Goal: Task Accomplishment & Management: Complete application form

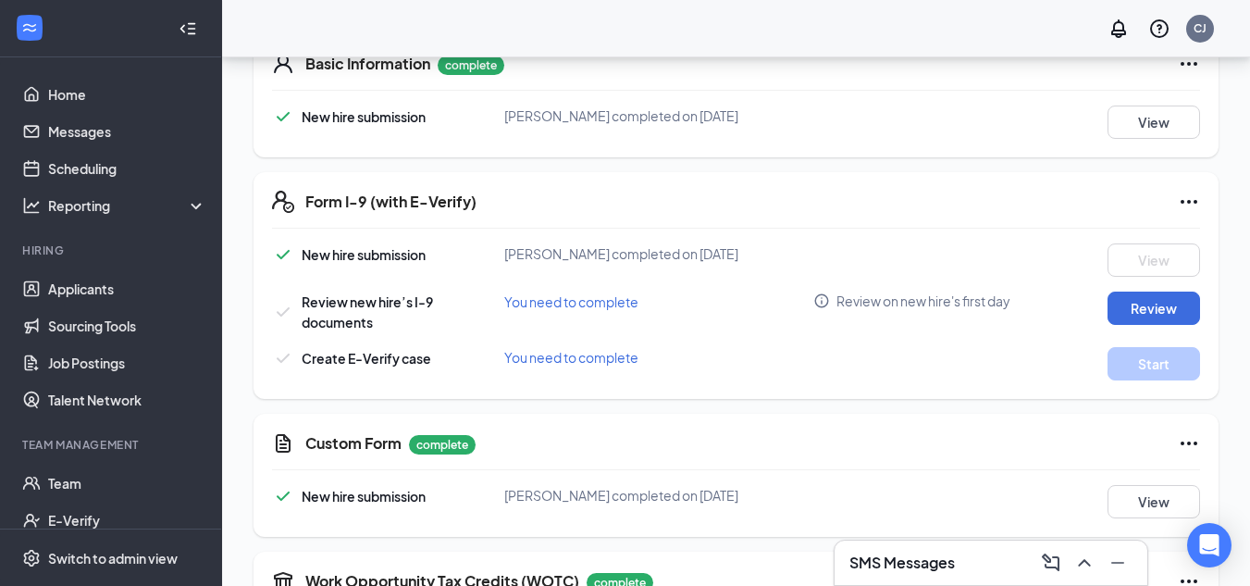
scroll to position [555, 0]
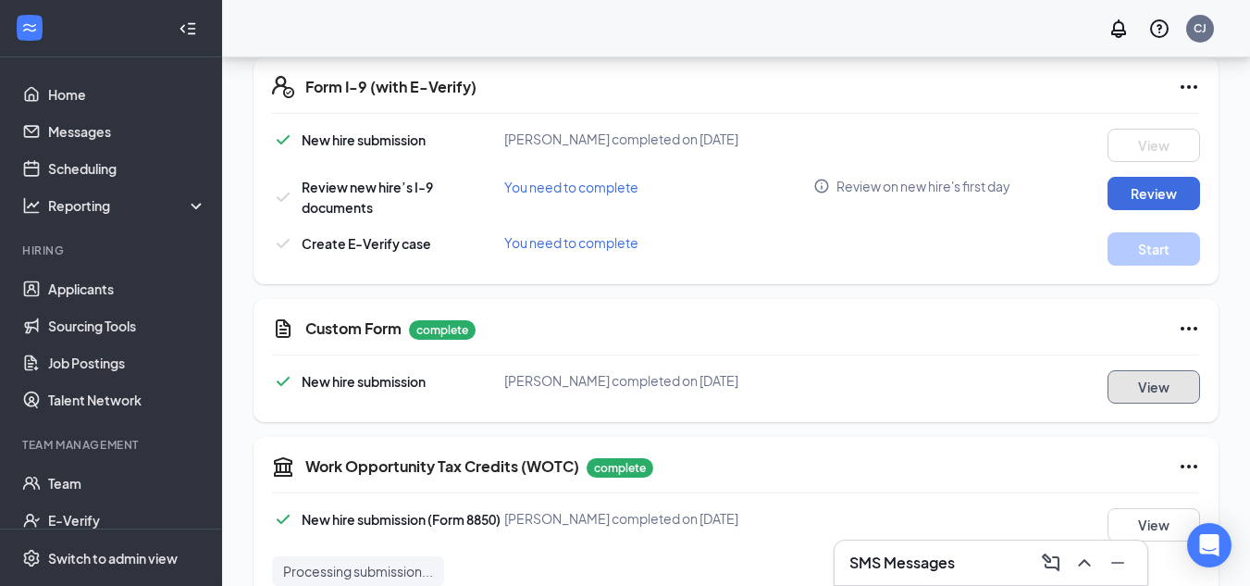
click at [1157, 386] on button "View" at bounding box center [1153, 386] width 93 height 33
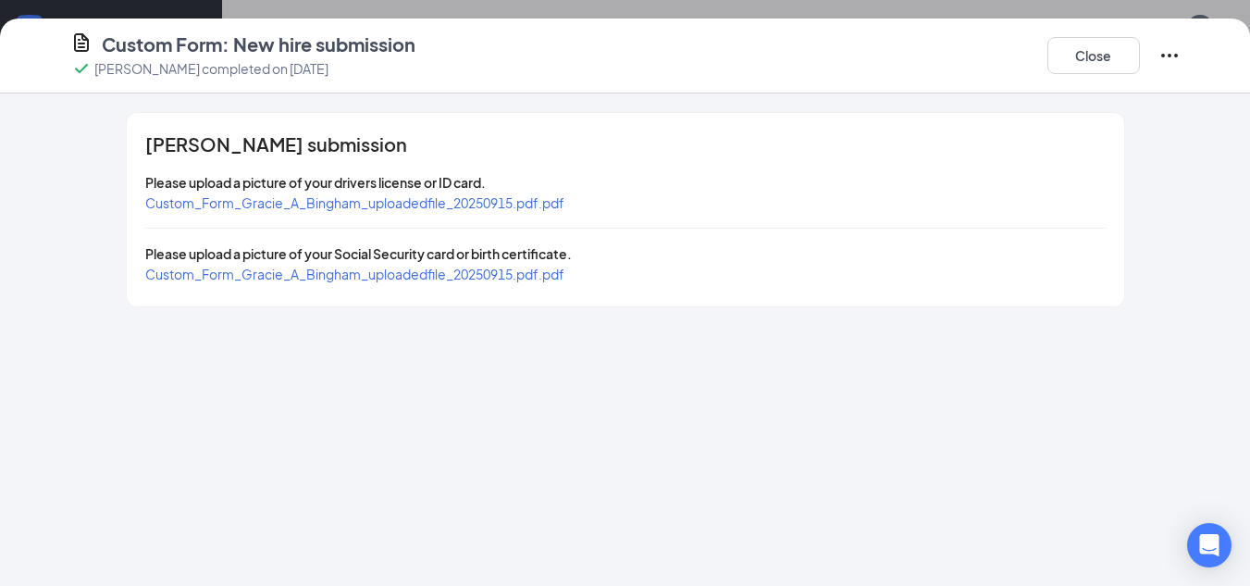
click at [395, 197] on span "Custom_Form_Gracie_A_Bingham_uploadedfile_20250915.pdf.pdf" at bounding box center [354, 202] width 419 height 17
click at [388, 278] on span "Custom_Form_Gracie_A_Bingham_uploadedfile_20250915.pdf.pdf" at bounding box center [354, 274] width 419 height 17
click at [1080, 50] on button "Close" at bounding box center [1093, 55] width 93 height 37
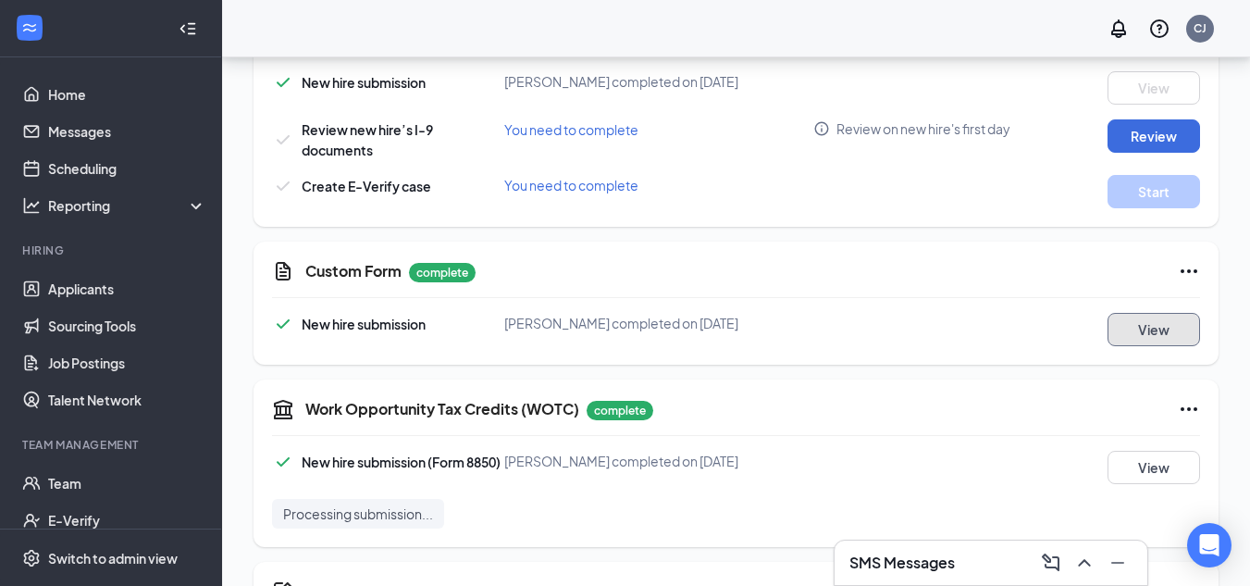
scroll to position [612, 0]
click at [1148, 130] on button "Review" at bounding box center [1153, 136] width 93 height 33
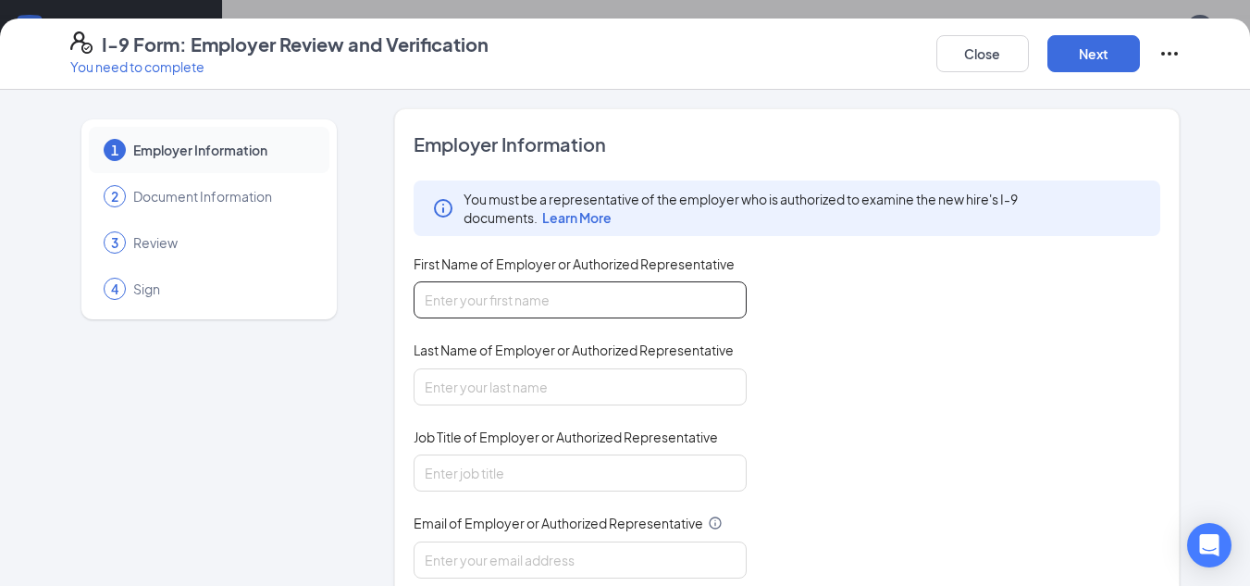
click at [503, 292] on input "First Name of Employer or Authorized Representative" at bounding box center [580, 299] width 333 height 37
type input "[PERSON_NAME]"
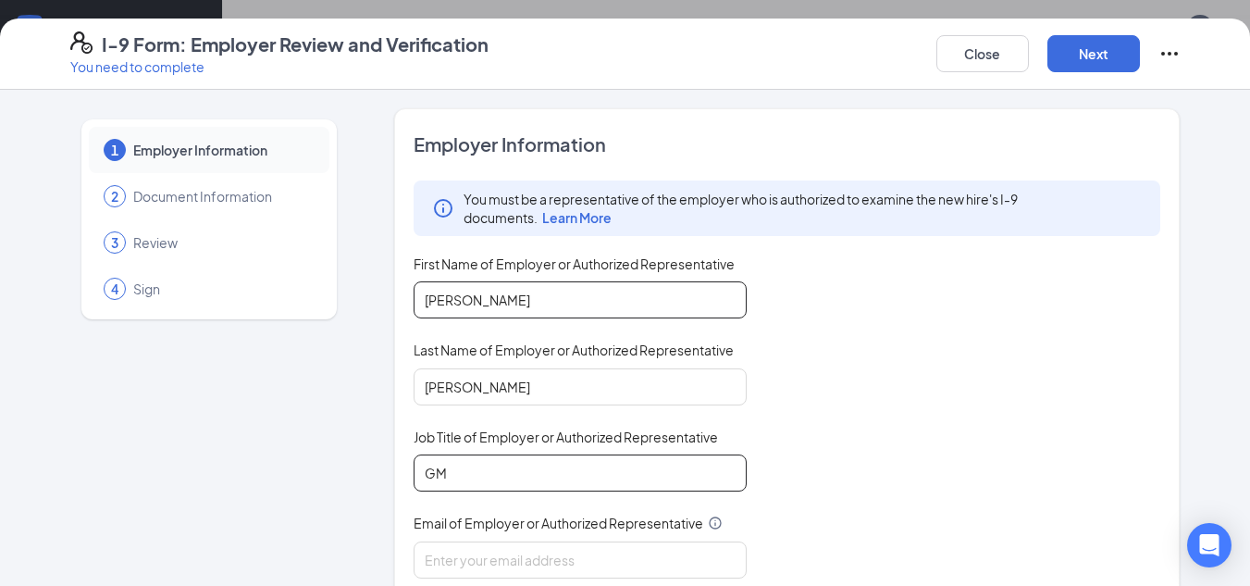
type input "GM"
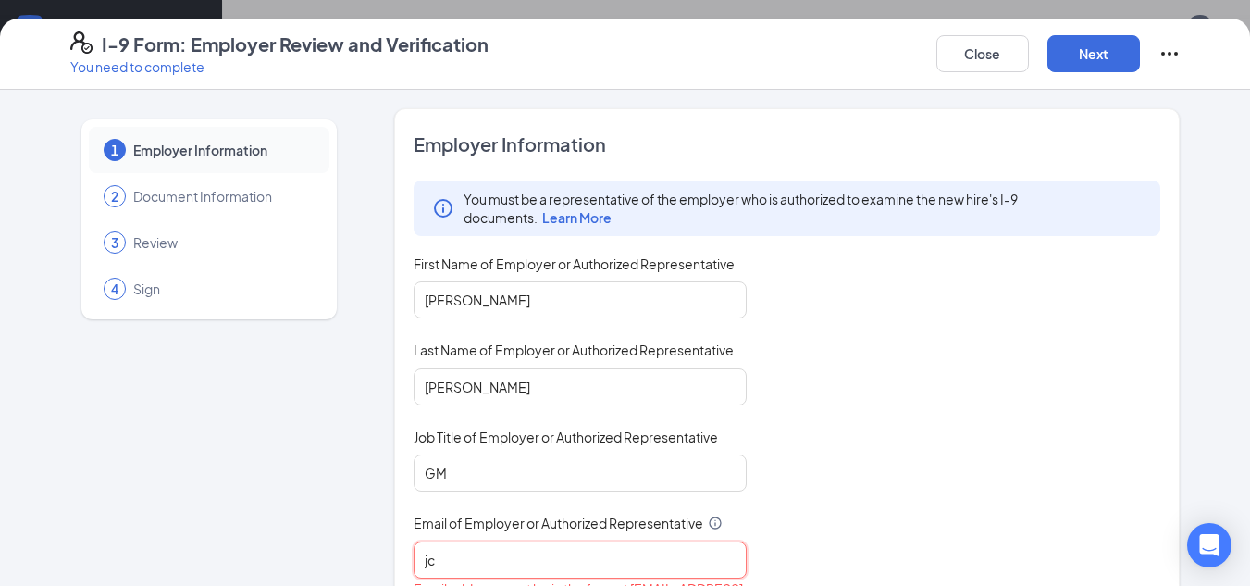
type input "[EMAIL_ADDRESS][DOMAIN_NAME]"
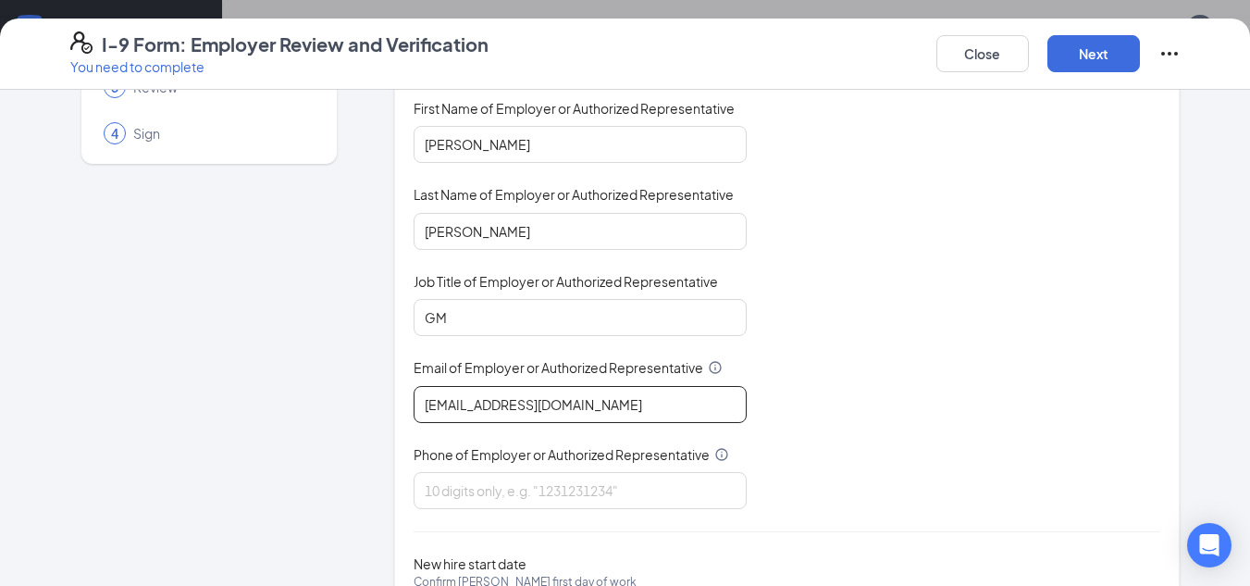
scroll to position [269, 0]
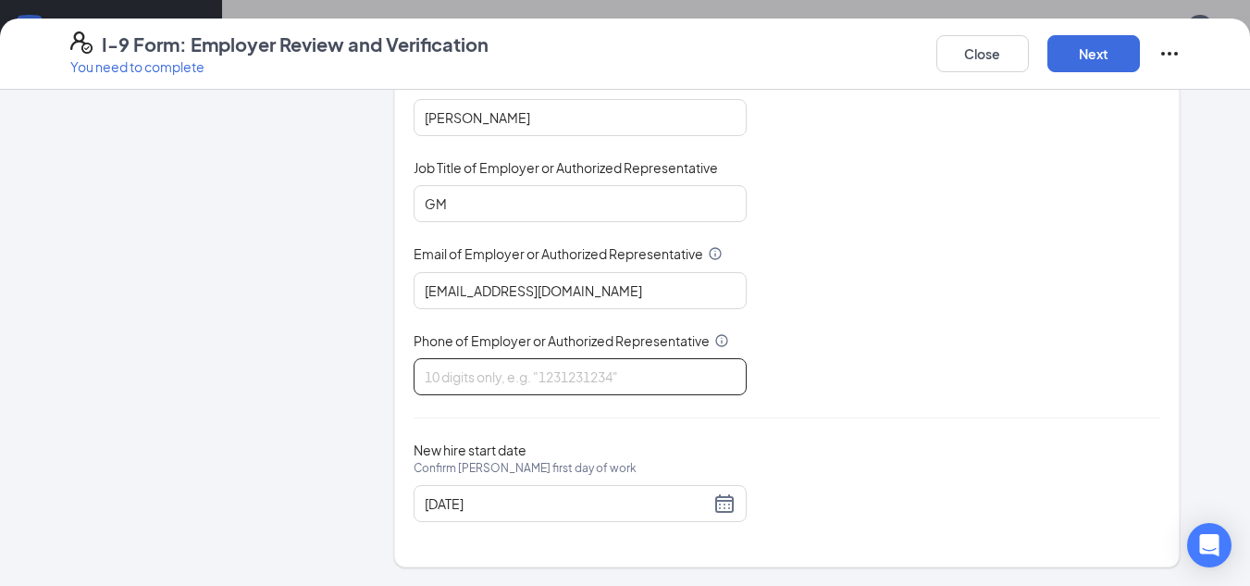
click at [537, 366] on input "Phone of Employer or Authorized Representative" at bounding box center [580, 376] width 333 height 37
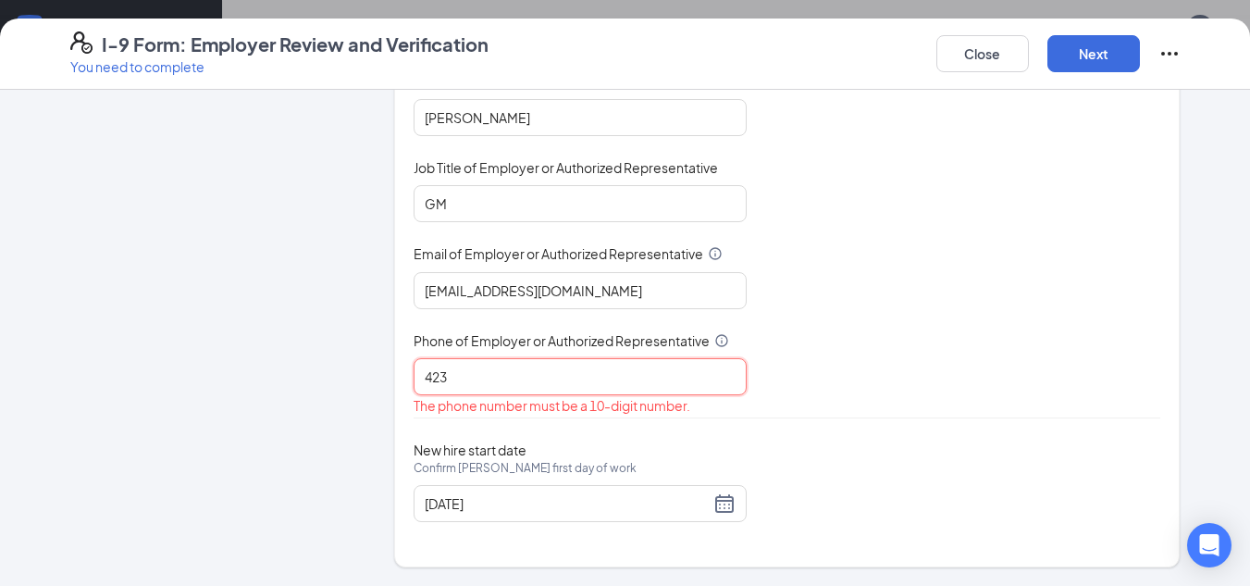
type input "4239487531"
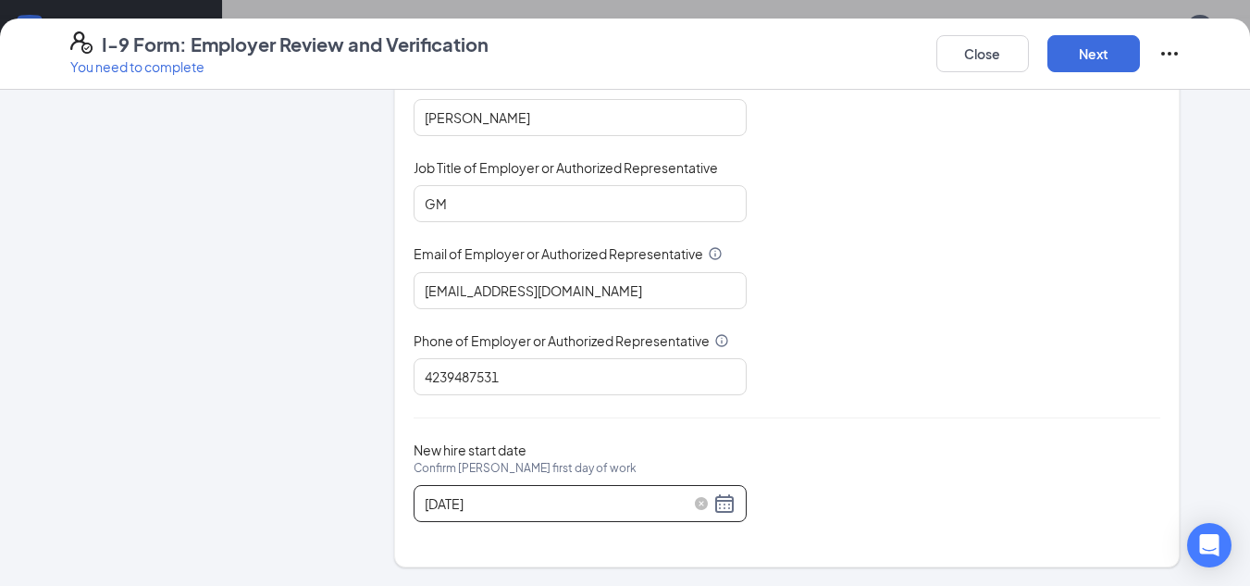
click at [720, 500] on div "[DATE]" at bounding box center [580, 503] width 311 height 22
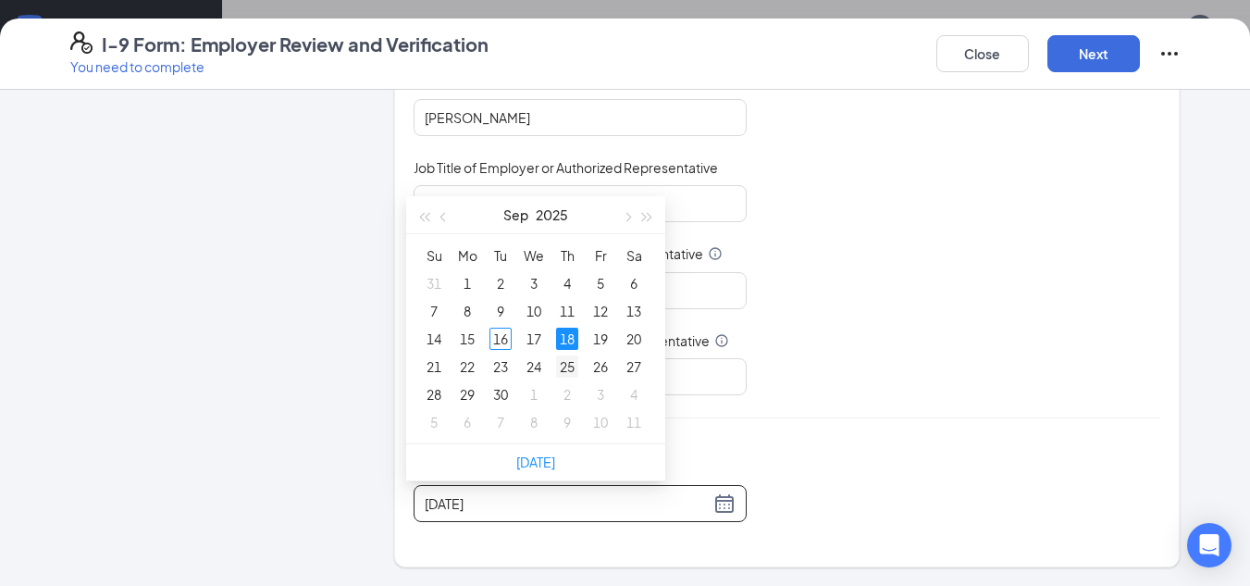
type input "[DATE]"
click at [572, 361] on div "25" at bounding box center [567, 366] width 22 height 22
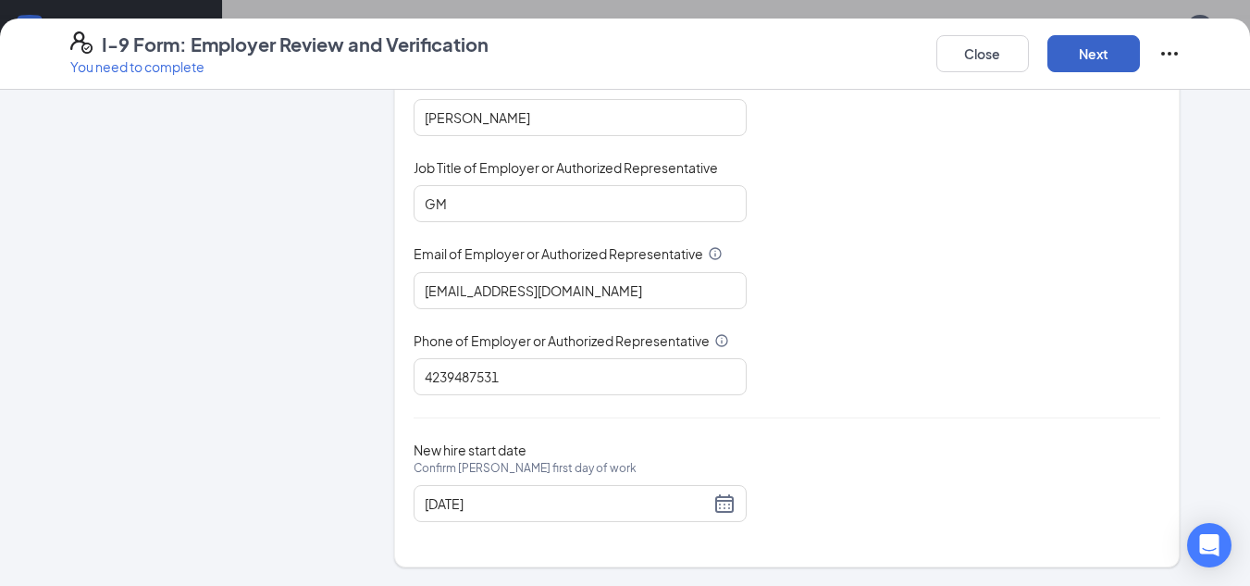
click at [1069, 54] on button "Next" at bounding box center [1093, 53] width 93 height 37
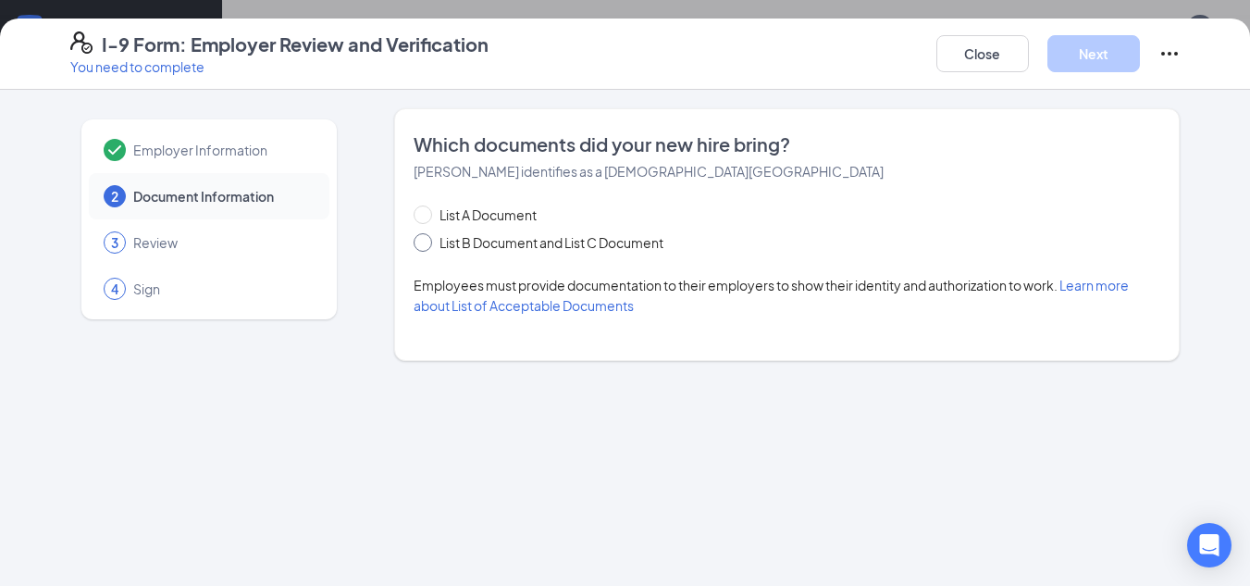
click at [513, 246] on span "List B Document and List C Document" at bounding box center [551, 242] width 239 height 20
click at [426, 246] on input "List B Document and List C Document" at bounding box center [420, 239] width 13 height 13
radio input "true"
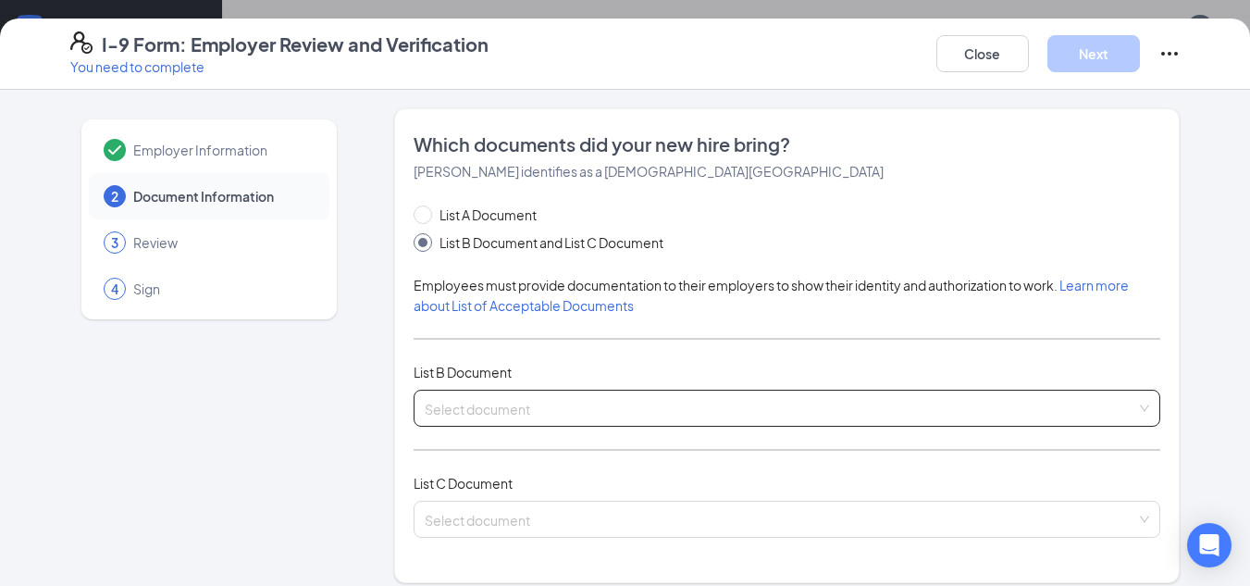
click at [515, 399] on input "search" at bounding box center [781, 404] width 712 height 28
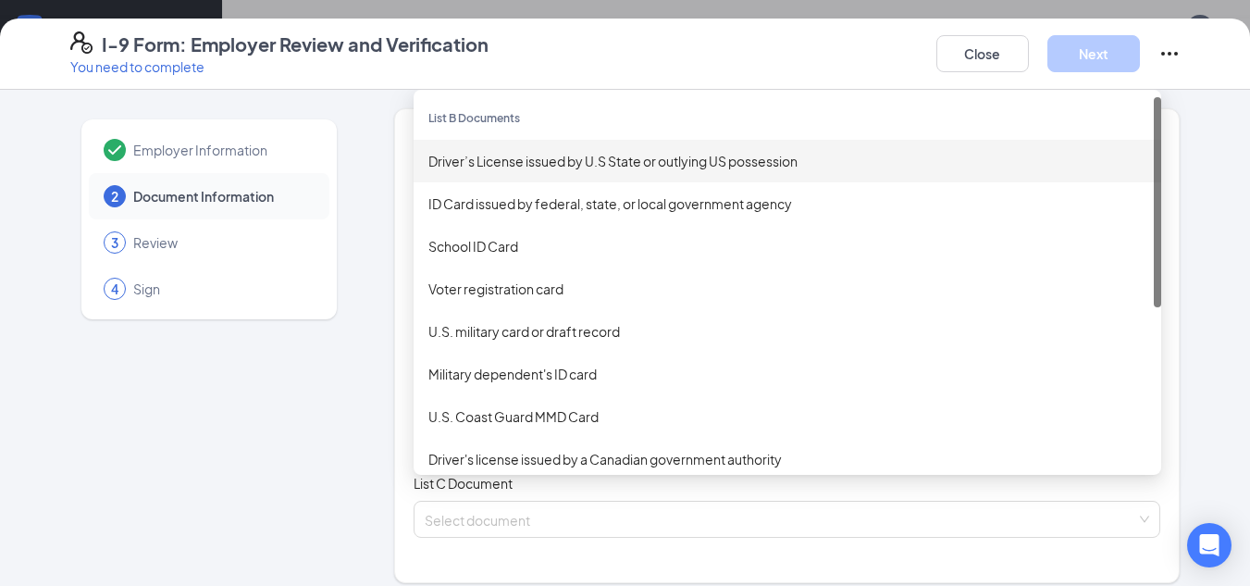
click at [547, 165] on div "Driver’s License issued by U.S State or outlying US possession" at bounding box center [787, 161] width 718 height 20
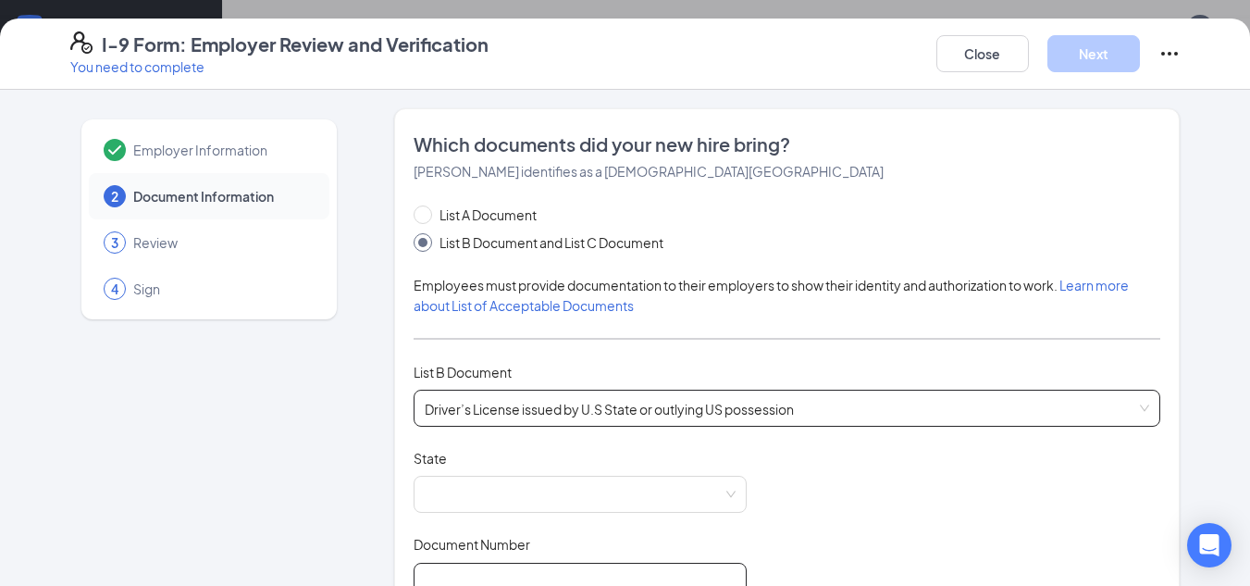
click at [541, 568] on input "Document Number" at bounding box center [580, 580] width 333 height 37
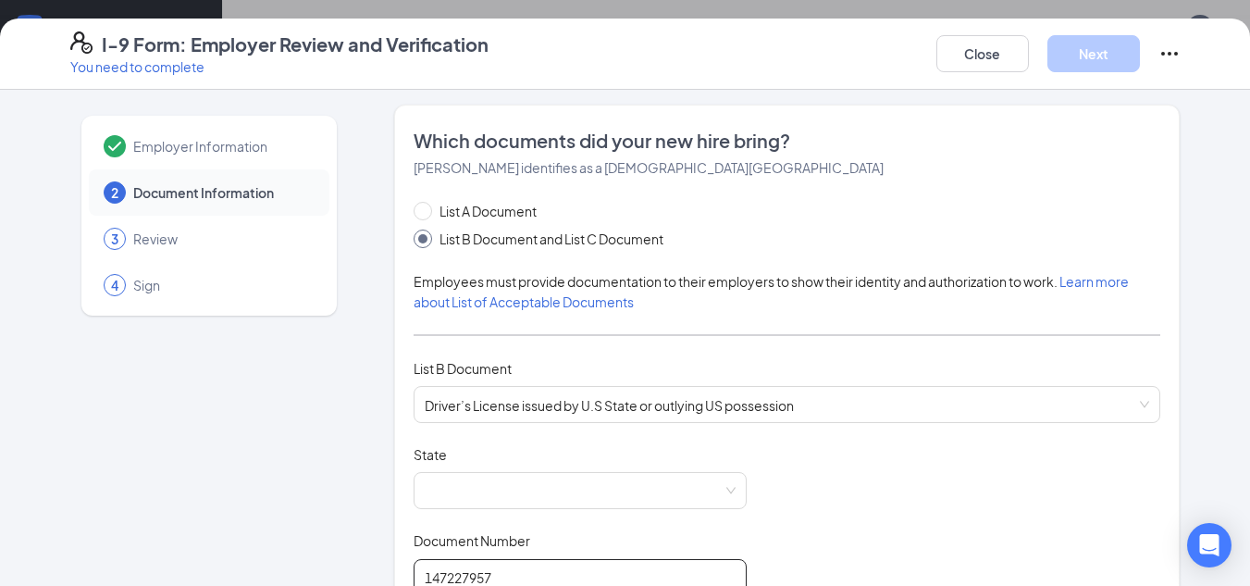
type input "147227957"
click at [542, 492] on span at bounding box center [580, 490] width 311 height 35
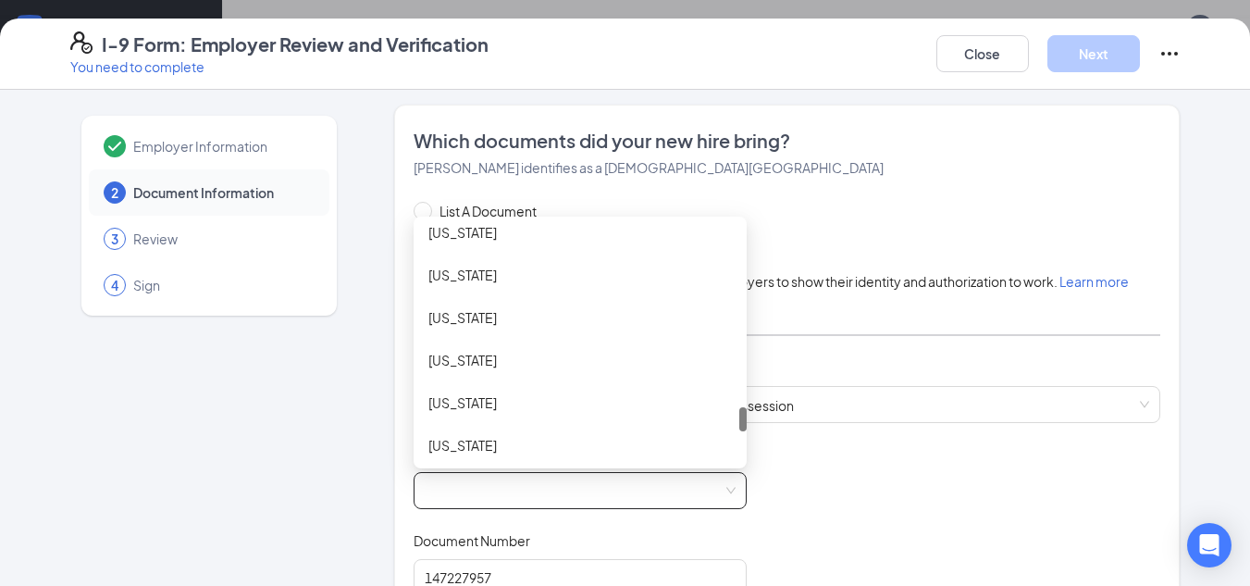
scroll to position [1850, 0]
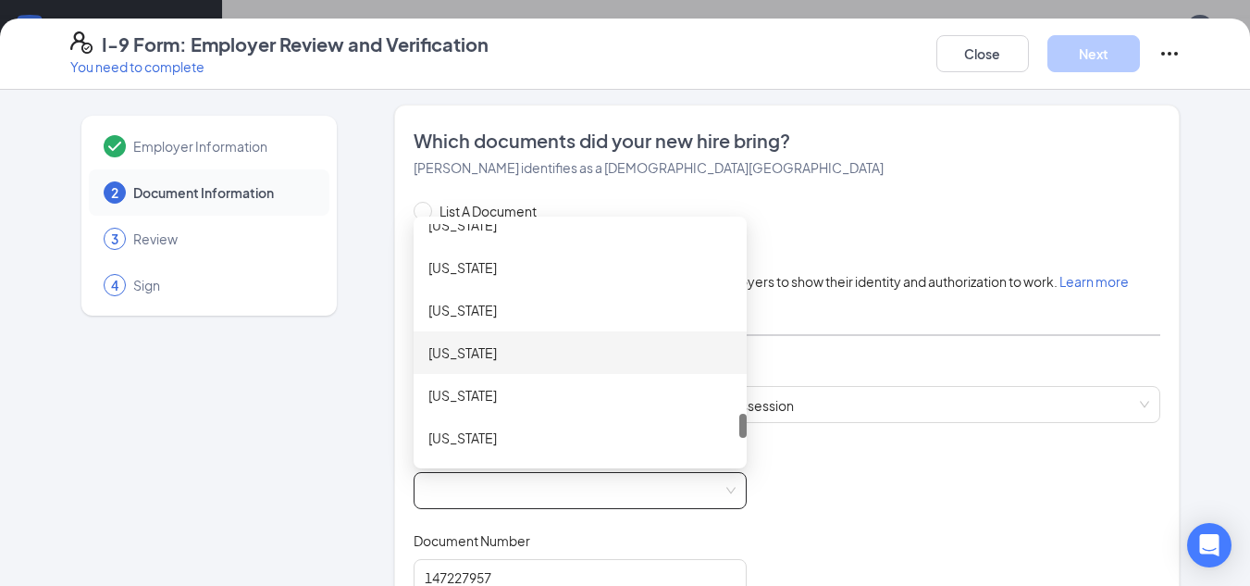
click at [459, 348] on div "[US_STATE]" at bounding box center [579, 352] width 303 height 20
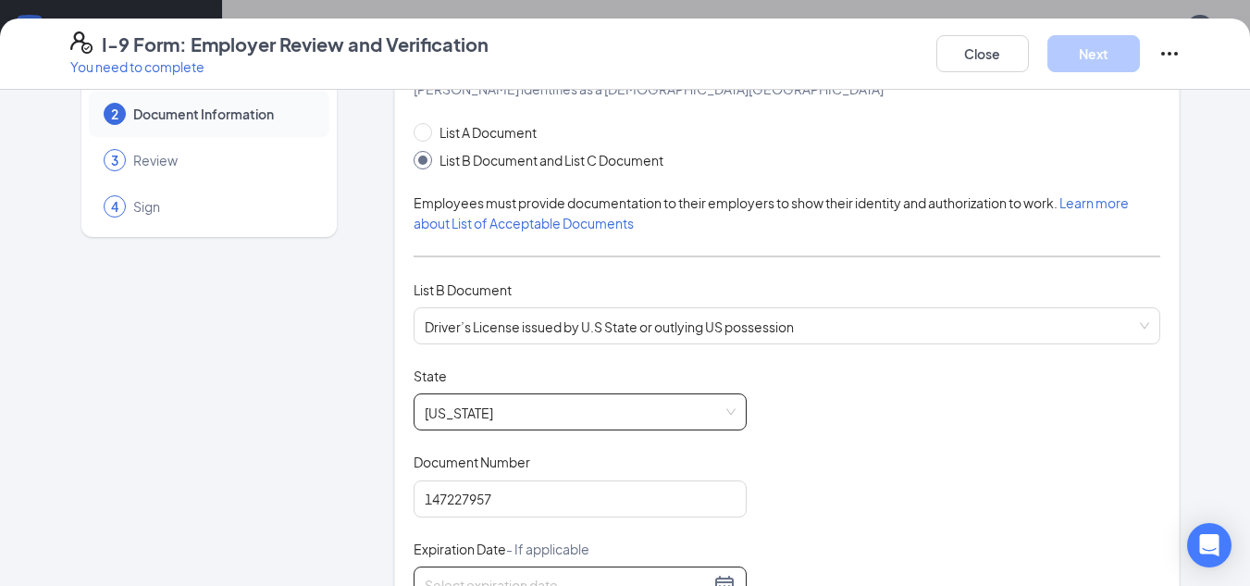
scroll to position [189, 0]
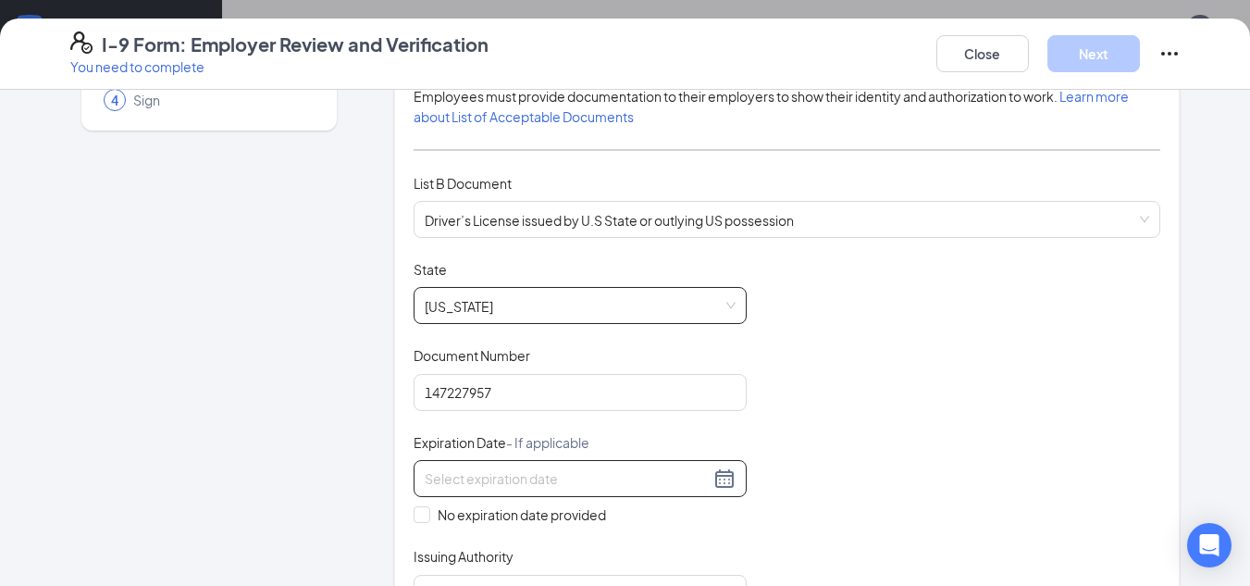
click at [550, 488] on input at bounding box center [567, 478] width 285 height 20
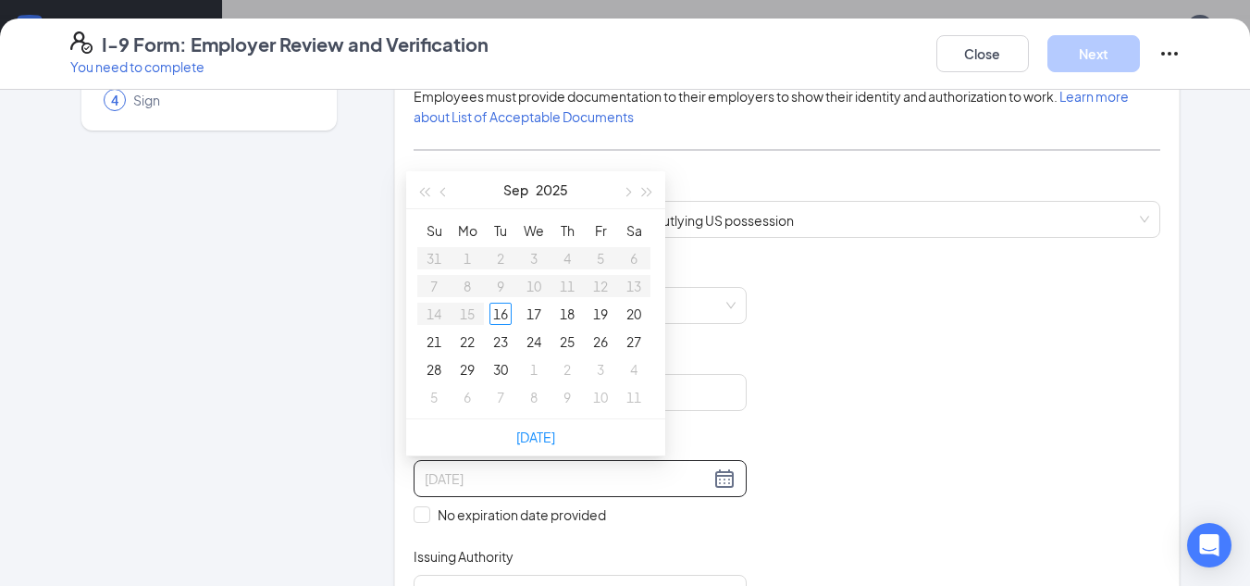
type input "[DATE]"
click at [638, 185] on button "button" at bounding box center [647, 189] width 20 height 37
click at [639, 185] on button "button" at bounding box center [647, 189] width 20 height 37
click at [451, 192] on button "button" at bounding box center [444, 189] width 20 height 37
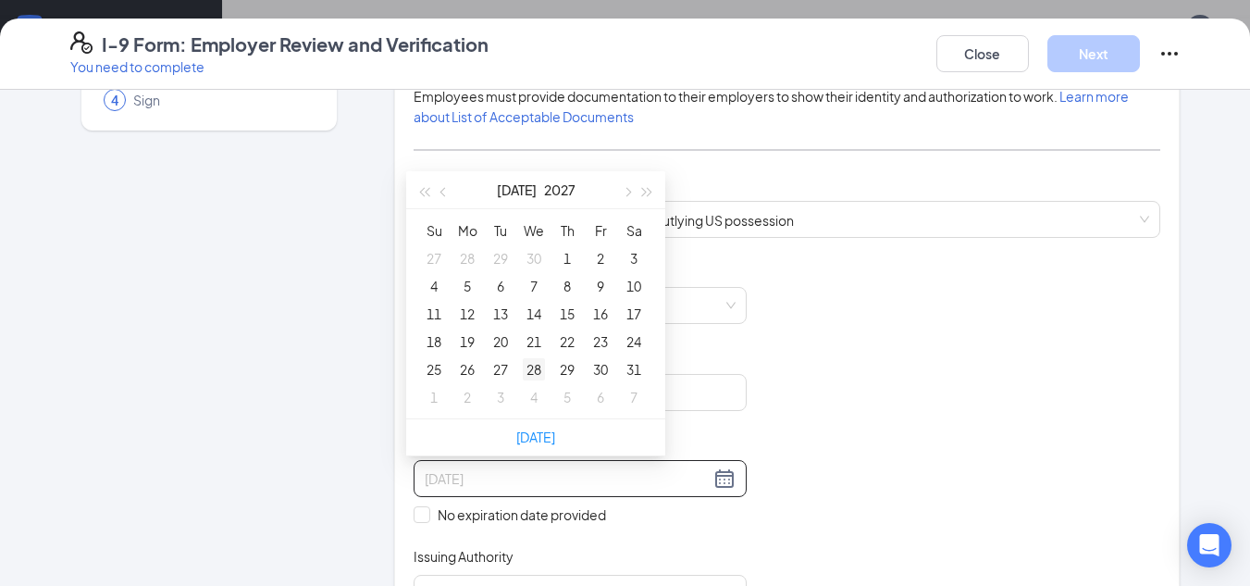
type input "[DATE]"
click at [535, 367] on div "28" at bounding box center [534, 369] width 22 height 22
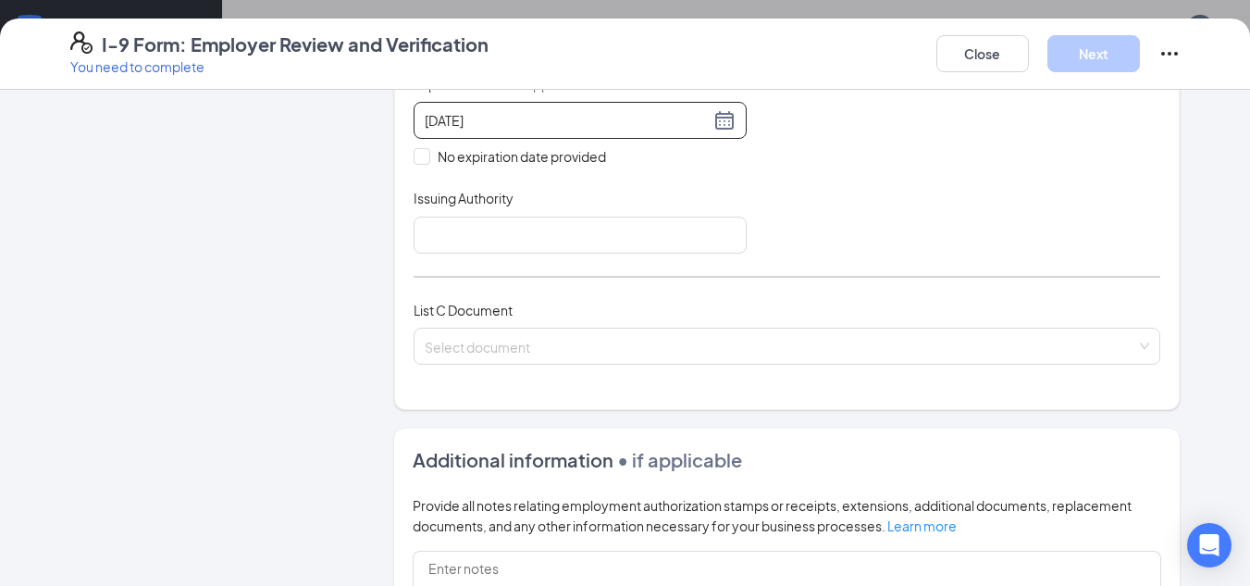
scroll to position [559, 0]
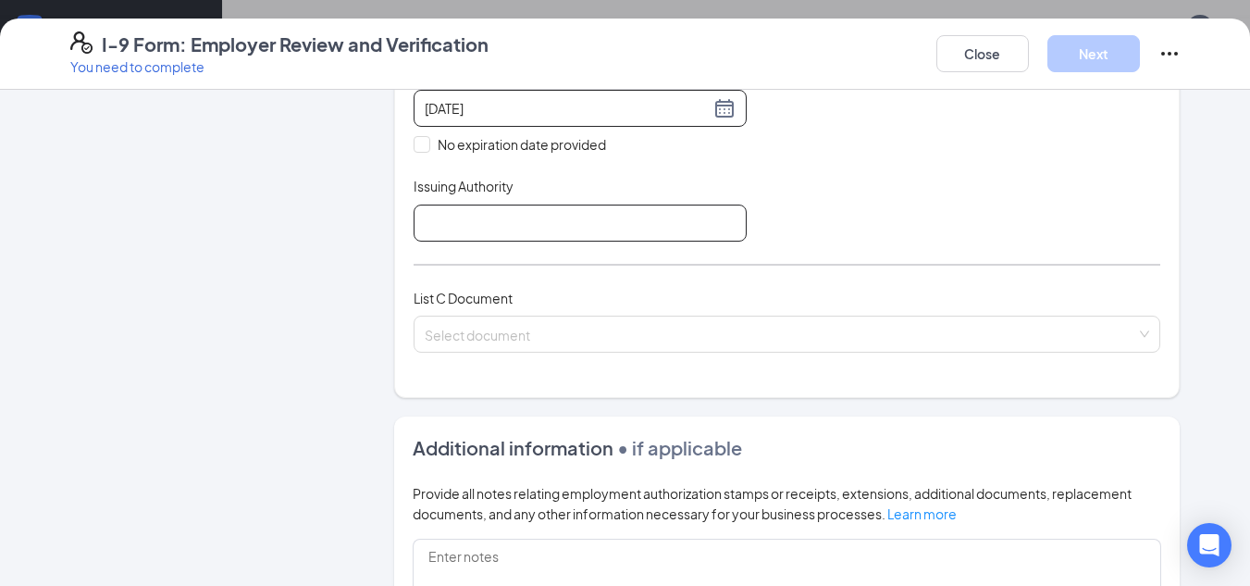
click at [485, 218] on input "Issuing Authority" at bounding box center [580, 222] width 333 height 37
type input "[US_STATE]"
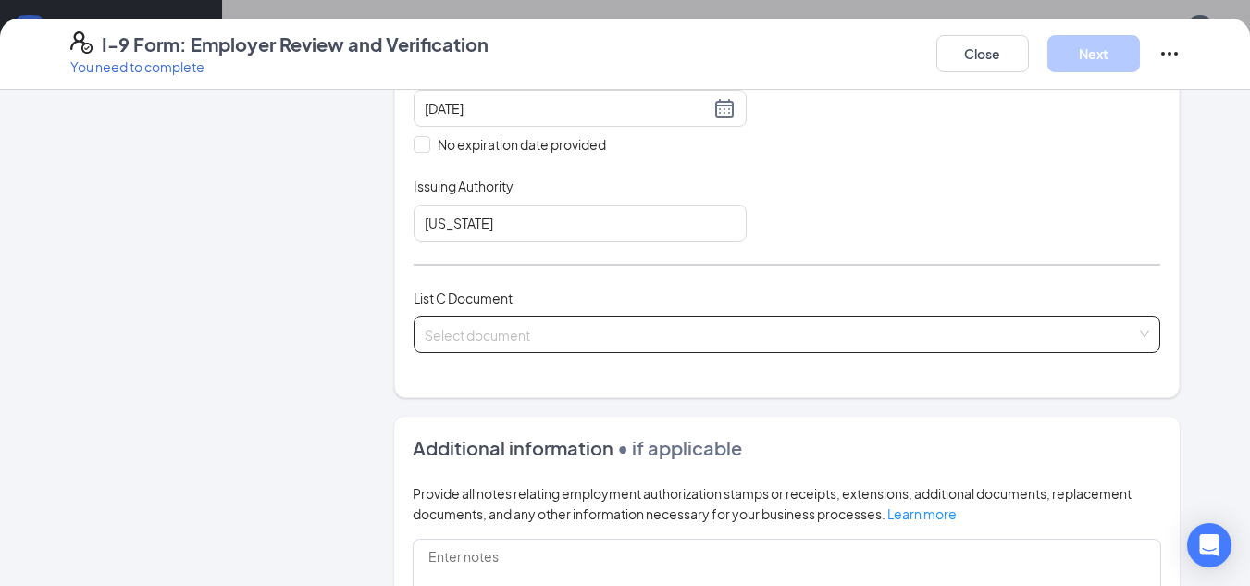
click at [544, 327] on input "search" at bounding box center [781, 330] width 712 height 28
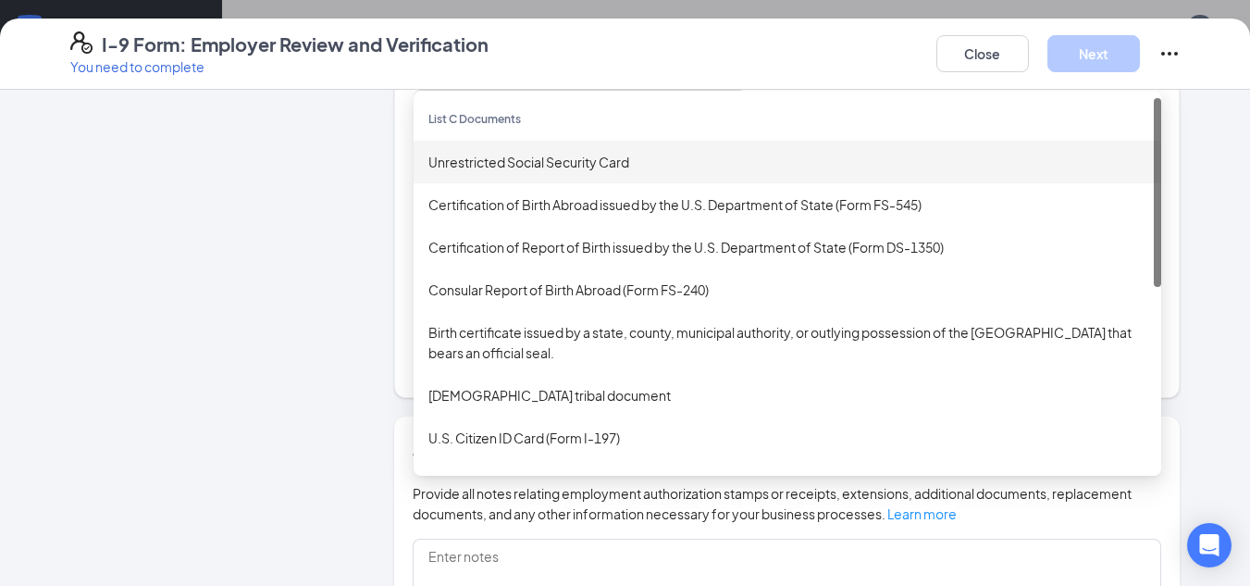
click at [512, 165] on div "Unrestricted Social Security Card" at bounding box center [787, 162] width 718 height 20
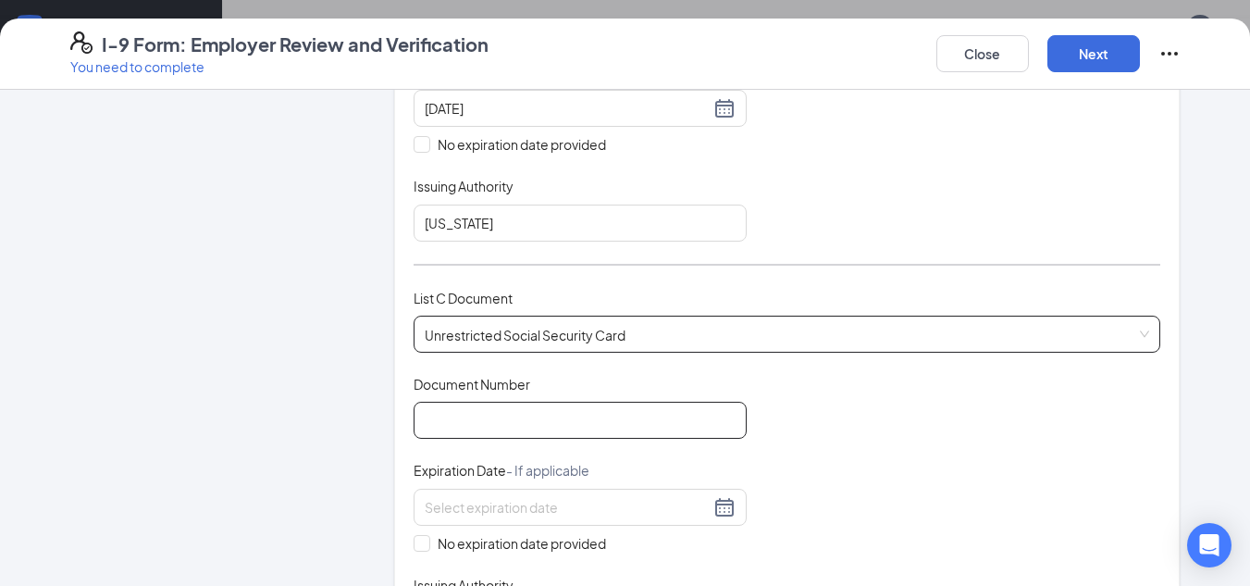
click at [510, 422] on input "Document Number" at bounding box center [580, 420] width 333 height 37
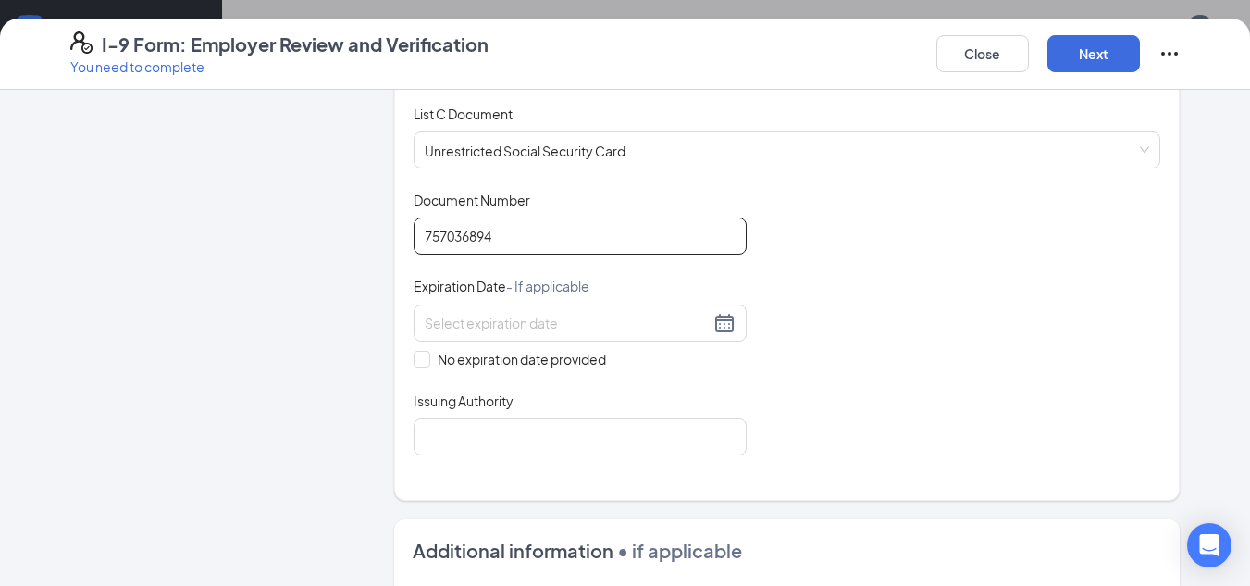
scroll to position [744, 0]
type input "757036894"
click at [512, 361] on span "No expiration date provided" at bounding box center [521, 358] width 183 height 20
click at [426, 361] on input "No expiration date provided" at bounding box center [420, 356] width 13 height 13
checkbox input "true"
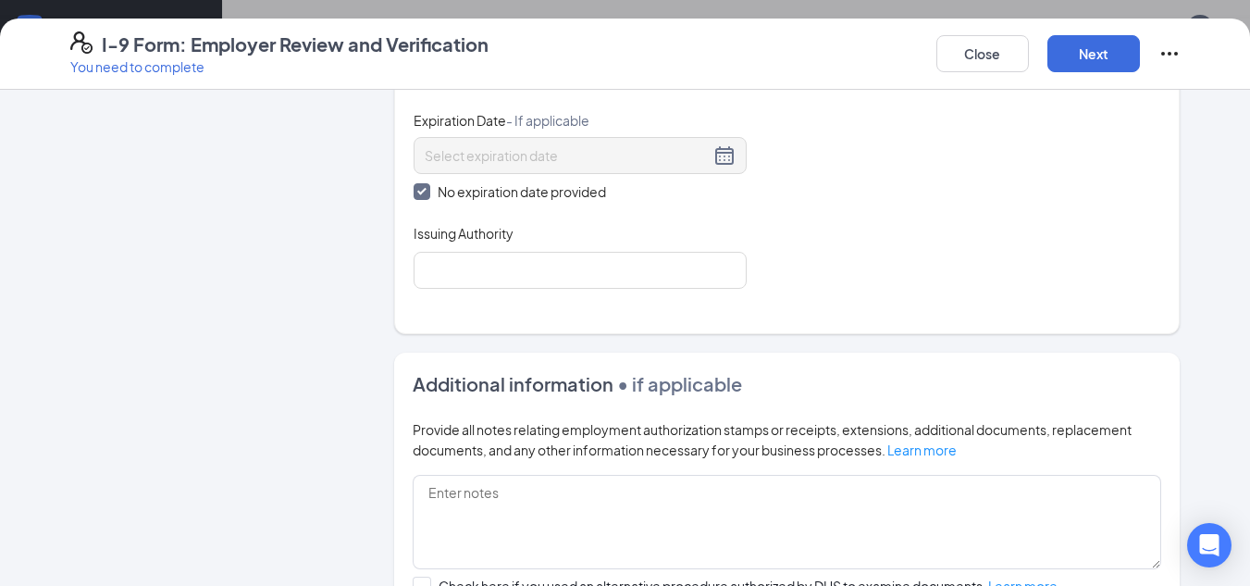
scroll to position [929, 0]
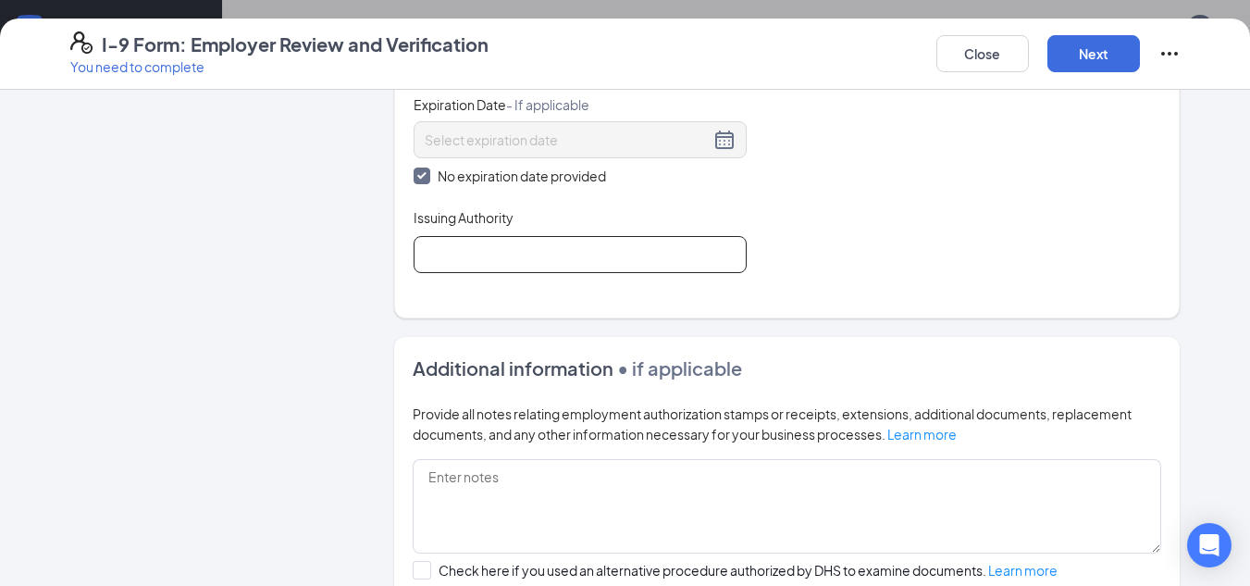
click at [542, 245] on input "Issuing Authority" at bounding box center [580, 254] width 333 height 37
type input "Social Security Administration"
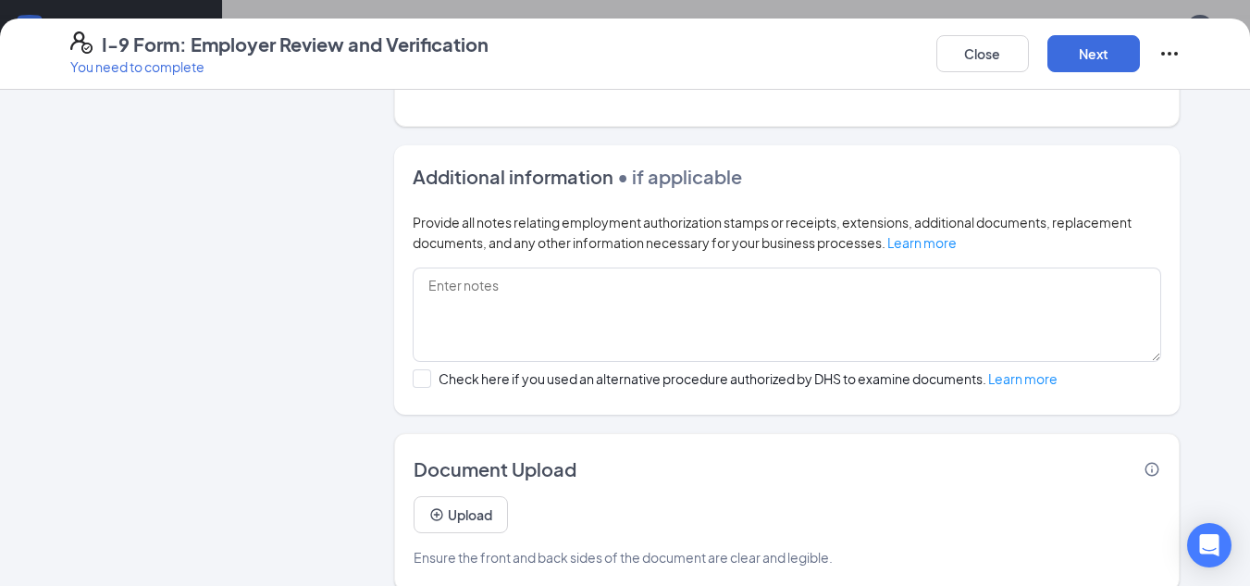
scroll to position [1143, 0]
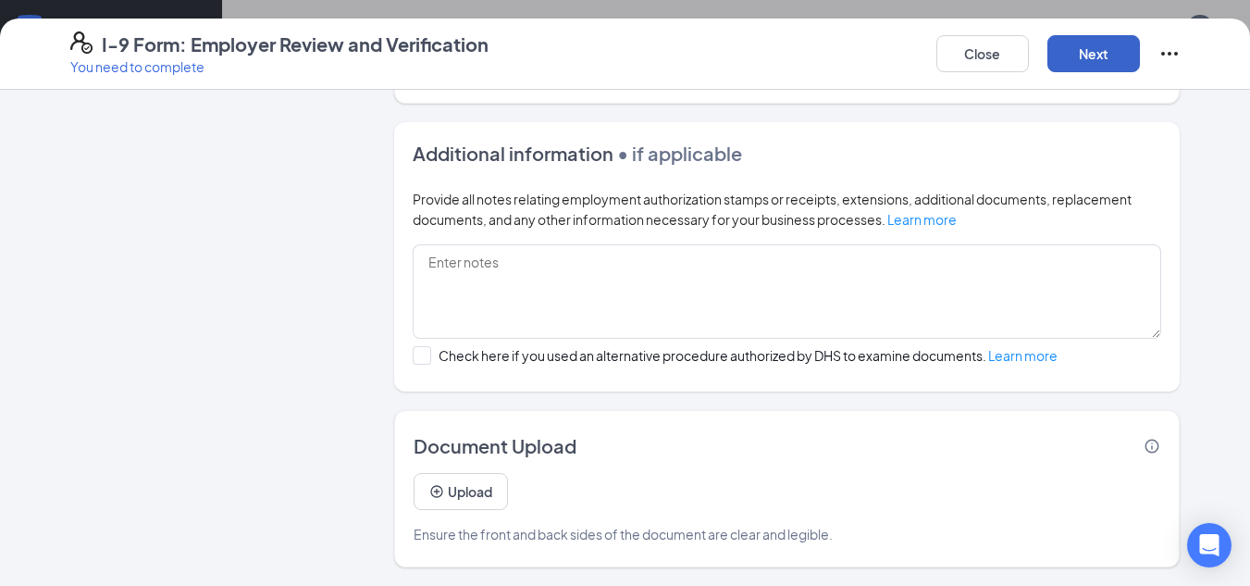
click at [1085, 65] on button "Next" at bounding box center [1093, 53] width 93 height 37
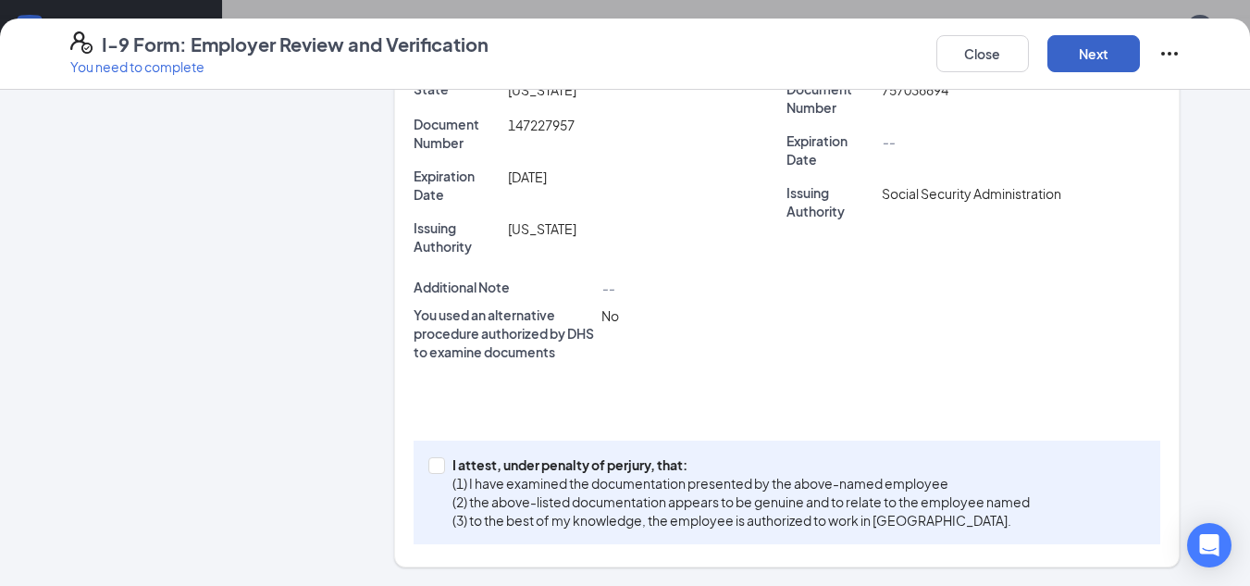
scroll to position [567, 0]
click at [521, 472] on p "I attest, under penalty of perjury, that:" at bounding box center [740, 464] width 577 height 19
click at [441, 470] on input "I attest, under penalty of [PERSON_NAME], that: (1) I have examined the documen…" at bounding box center [434, 463] width 13 height 13
checkbox input "true"
click at [1087, 58] on button "Next" at bounding box center [1093, 53] width 93 height 37
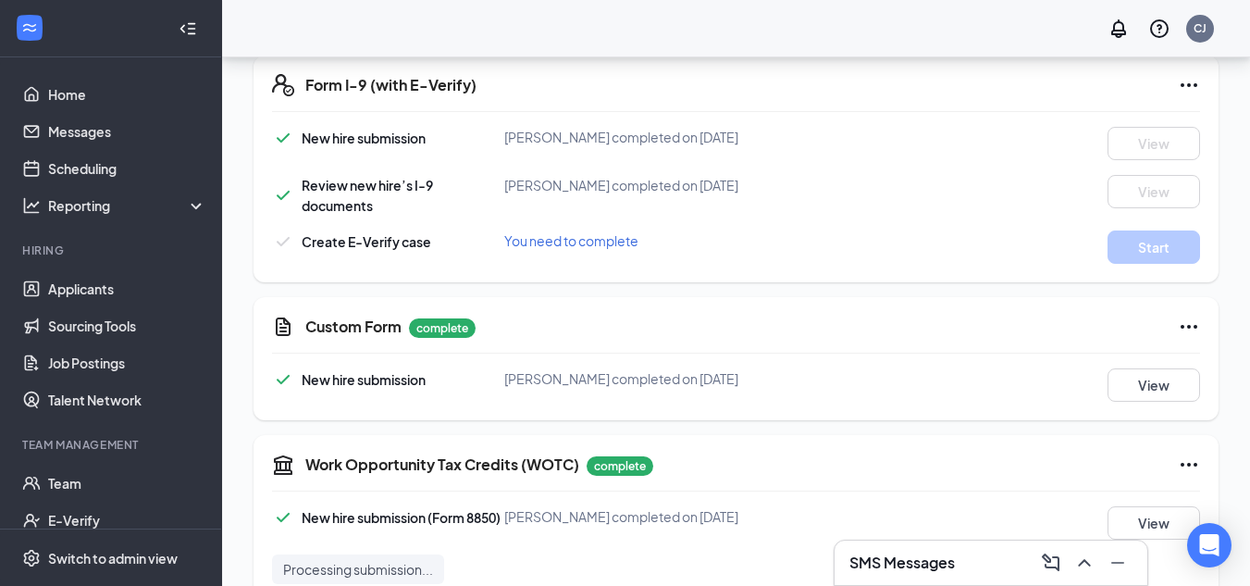
scroll to position [797, 0]
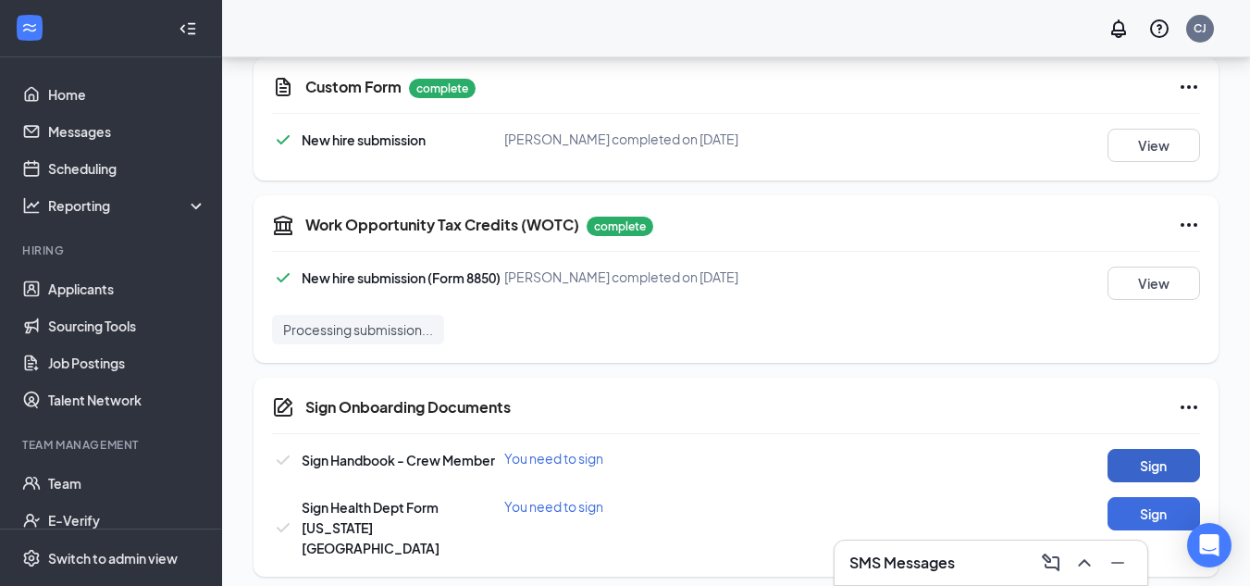
click at [1145, 470] on button "Sign" at bounding box center [1153, 465] width 93 height 33
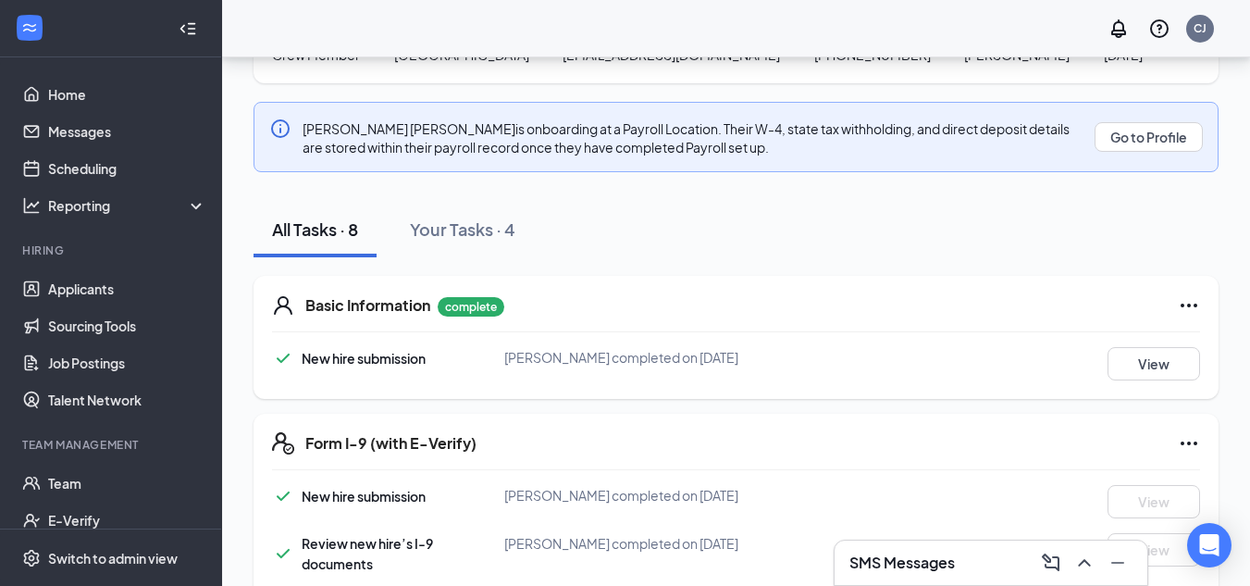
scroll to position [0, 0]
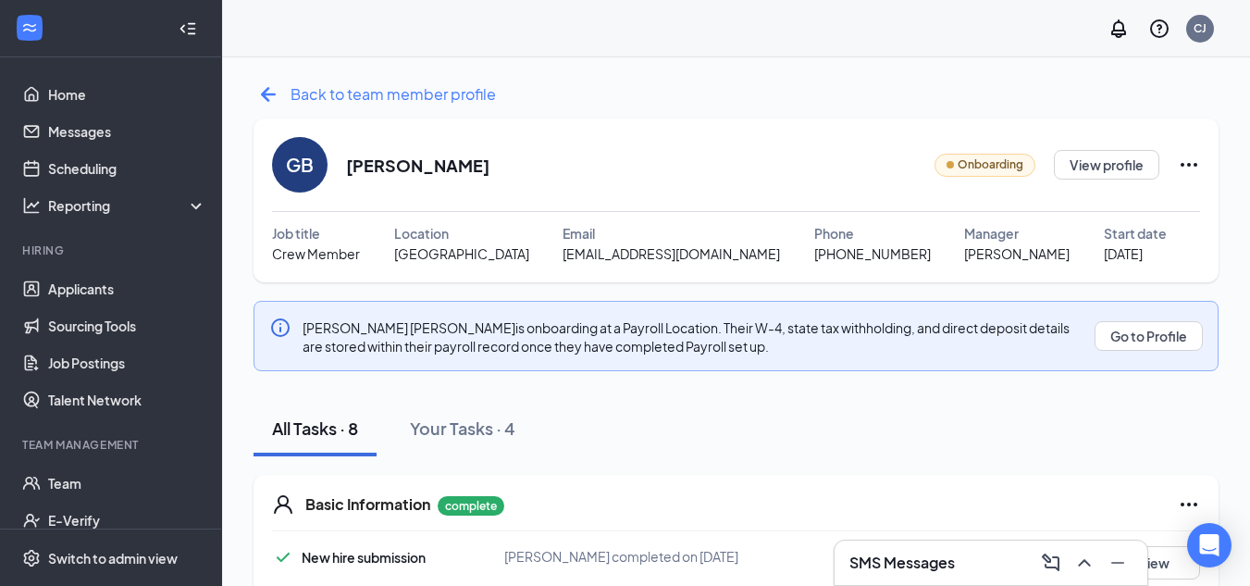
click at [269, 88] on icon "ArrowLeftNew" at bounding box center [268, 94] width 15 height 15
